Goal: Navigation & Orientation: Go to known website

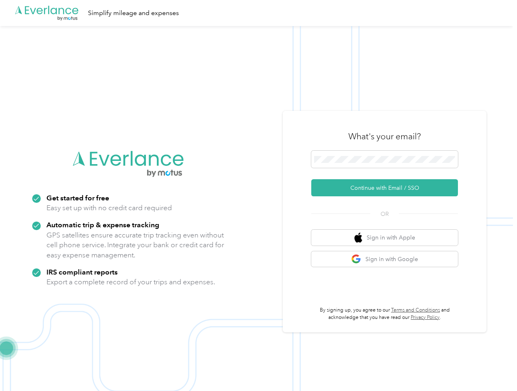
click at [258, 196] on img at bounding box center [256, 221] width 513 height 391
click at [258, 13] on div ".cls-1 { fill: #00adee; } .cls-2 { fill: #fff; } .cls-3 { fill: #707372; } .cls…" at bounding box center [256, 13] width 513 height 26
click at [388, 188] on button "Continue with Email / SSO" at bounding box center [384, 187] width 147 height 17
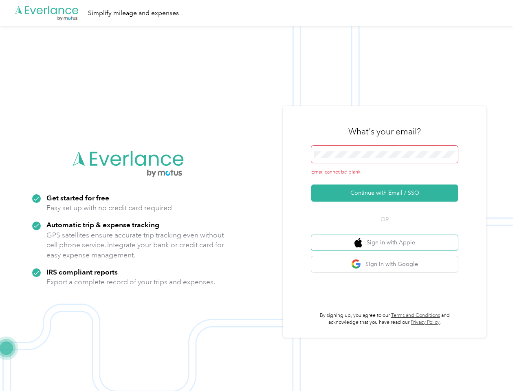
click at [388, 237] on button "Sign in with Apple" at bounding box center [384, 243] width 147 height 16
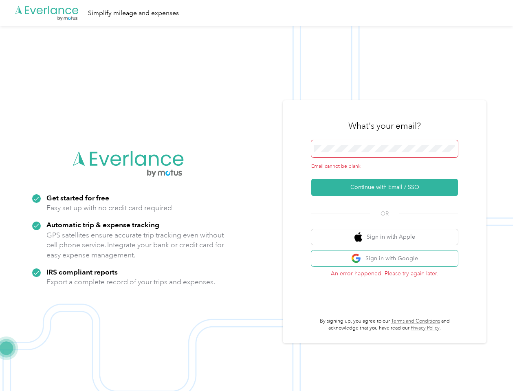
click at [388, 259] on button "Sign in with Google" at bounding box center [384, 259] width 147 height 16
